Goal: Task Accomplishment & Management: Manage account settings

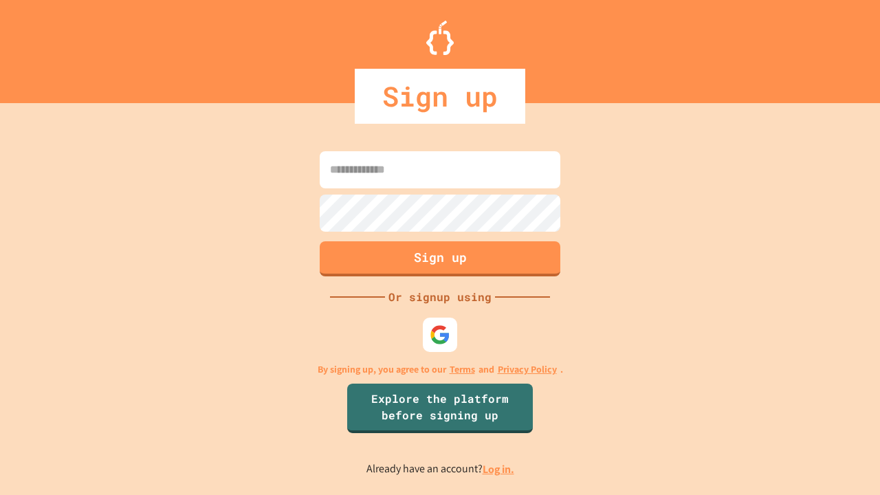
click at [499, 469] on link "Log in." at bounding box center [498, 469] width 32 height 14
